Goal: Transaction & Acquisition: Book appointment/travel/reservation

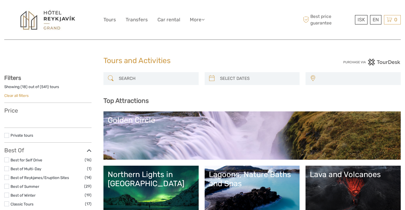
select select
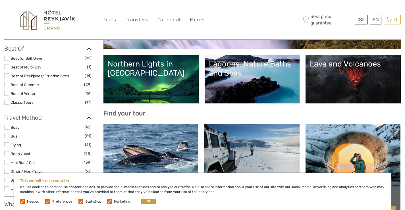
scroll to position [112, 0]
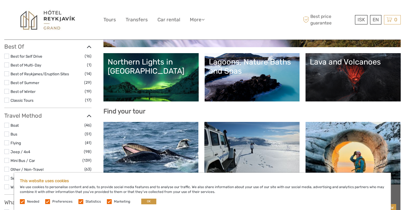
click at [178, 78] on link "Northern Lights in [GEOGRAPHIC_DATA]" at bounding box center [151, 77] width 87 height 40
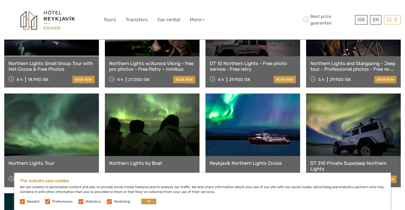
scroll to position [293, 0]
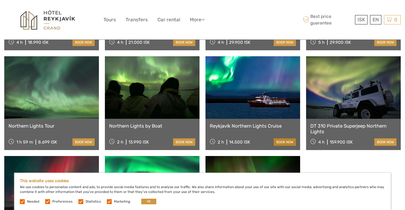
click at [280, 138] on link "book now" at bounding box center [285, 141] width 22 height 7
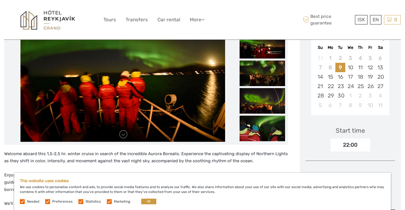
scroll to position [103, 0]
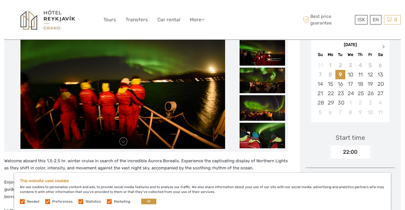
click at [384, 47] on span "Next Month" at bounding box center [384, 48] width 0 height 8
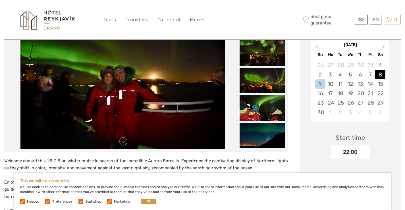
click at [379, 74] on div "8" at bounding box center [380, 74] width 10 height 9
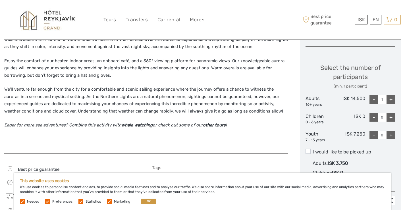
scroll to position [227, 0]
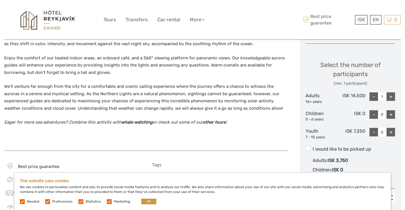
click at [390, 98] on div "+" at bounding box center [390, 96] width 9 height 9
type input "2"
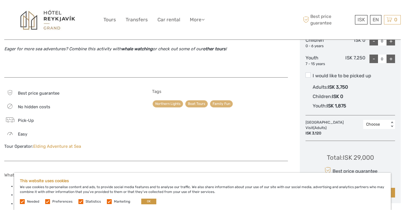
scroll to position [313, 0]
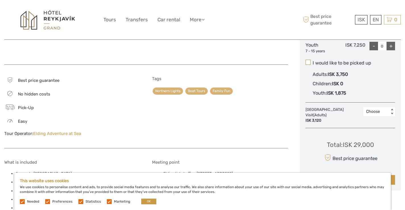
click at [307, 62] on span at bounding box center [307, 62] width 5 height 5
click at [312, 61] on input "I would like to be picked up" at bounding box center [312, 61] width 0 height 0
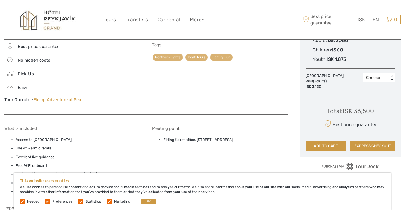
scroll to position [368, 0]
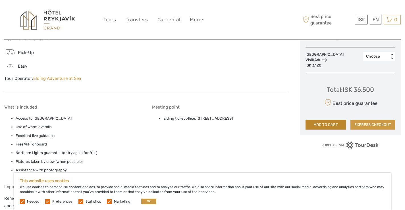
click at [334, 126] on button "ADD TO CART" at bounding box center [325, 125] width 40 height 10
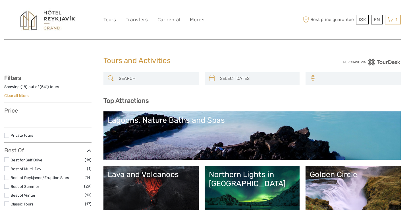
select select
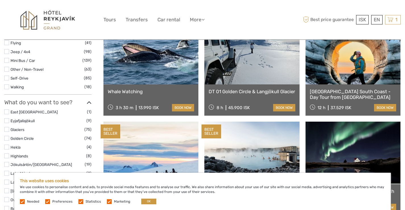
scroll to position [214, 0]
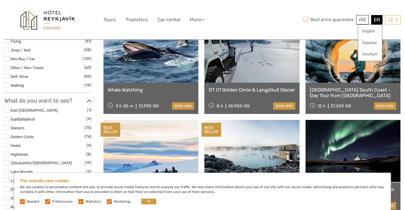
click at [378, 21] on div "EN English Español Deutsch" at bounding box center [376, 19] width 11 height 9
click at [366, 33] on link "English" at bounding box center [370, 31] width 24 height 10
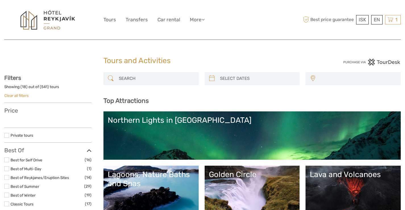
select select
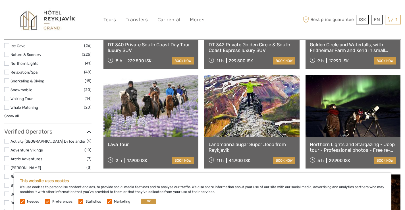
scroll to position [574, 0]
